Goal: Browse casually

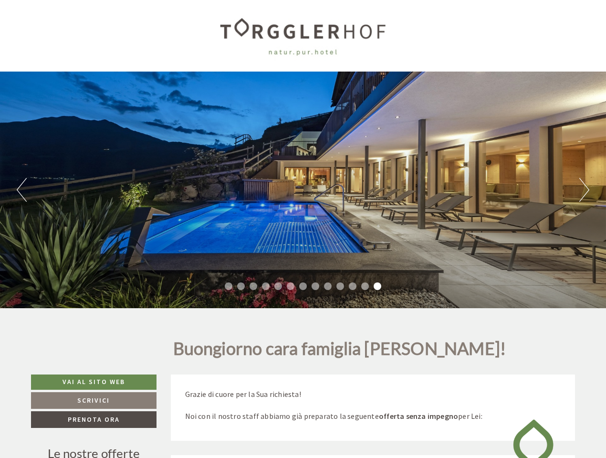
click at [303, 229] on div "Previous Next 1 2 3 4 5 6 7 8 9 10 11 12 13" at bounding box center [303, 190] width 606 height 237
click at [21, 190] on button "Previous" at bounding box center [22, 190] width 10 height 24
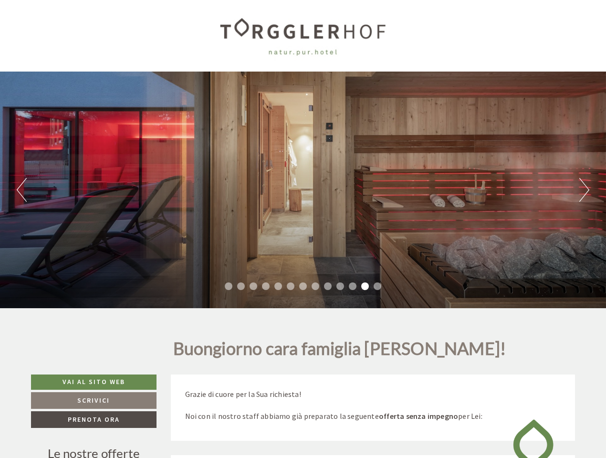
click at [303, 190] on div "Previous Next 1 2 3 4 5 6 7 8 9 10 11 12 13" at bounding box center [303, 190] width 606 height 237
click at [584, 190] on button "Next" at bounding box center [584, 190] width 10 height 24
click at [228, 286] on li "1" at bounding box center [229, 286] width 8 height 8
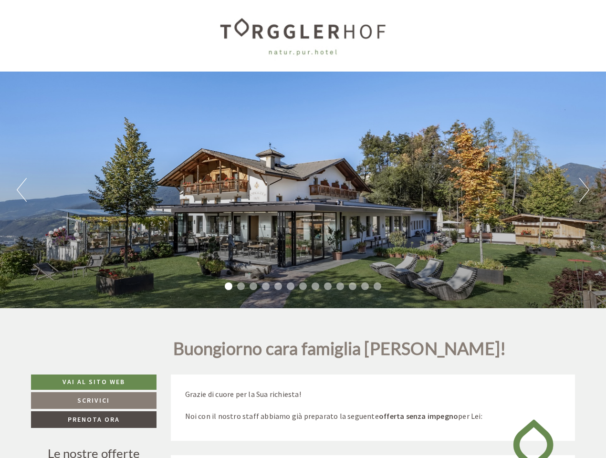
click at [241, 286] on li "2" at bounding box center [241, 286] width 8 height 8
click at [253, 286] on li "3" at bounding box center [253, 286] width 8 height 8
click at [266, 286] on li "4" at bounding box center [266, 286] width 8 height 8
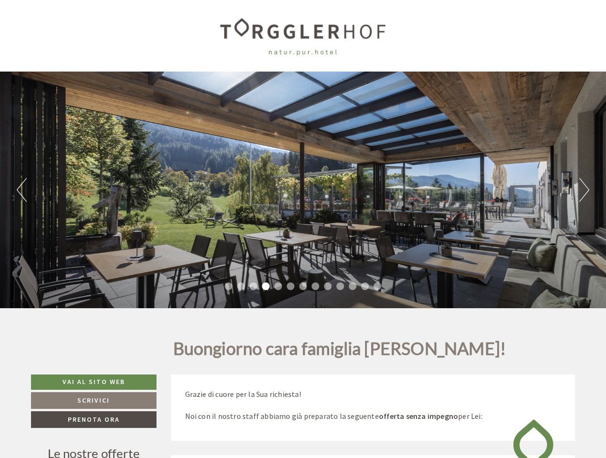
click at [278, 286] on li "5" at bounding box center [278, 286] width 8 height 8
click at [290, 286] on li "6" at bounding box center [291, 286] width 8 height 8
